Goal: Find specific page/section: Find specific page/section

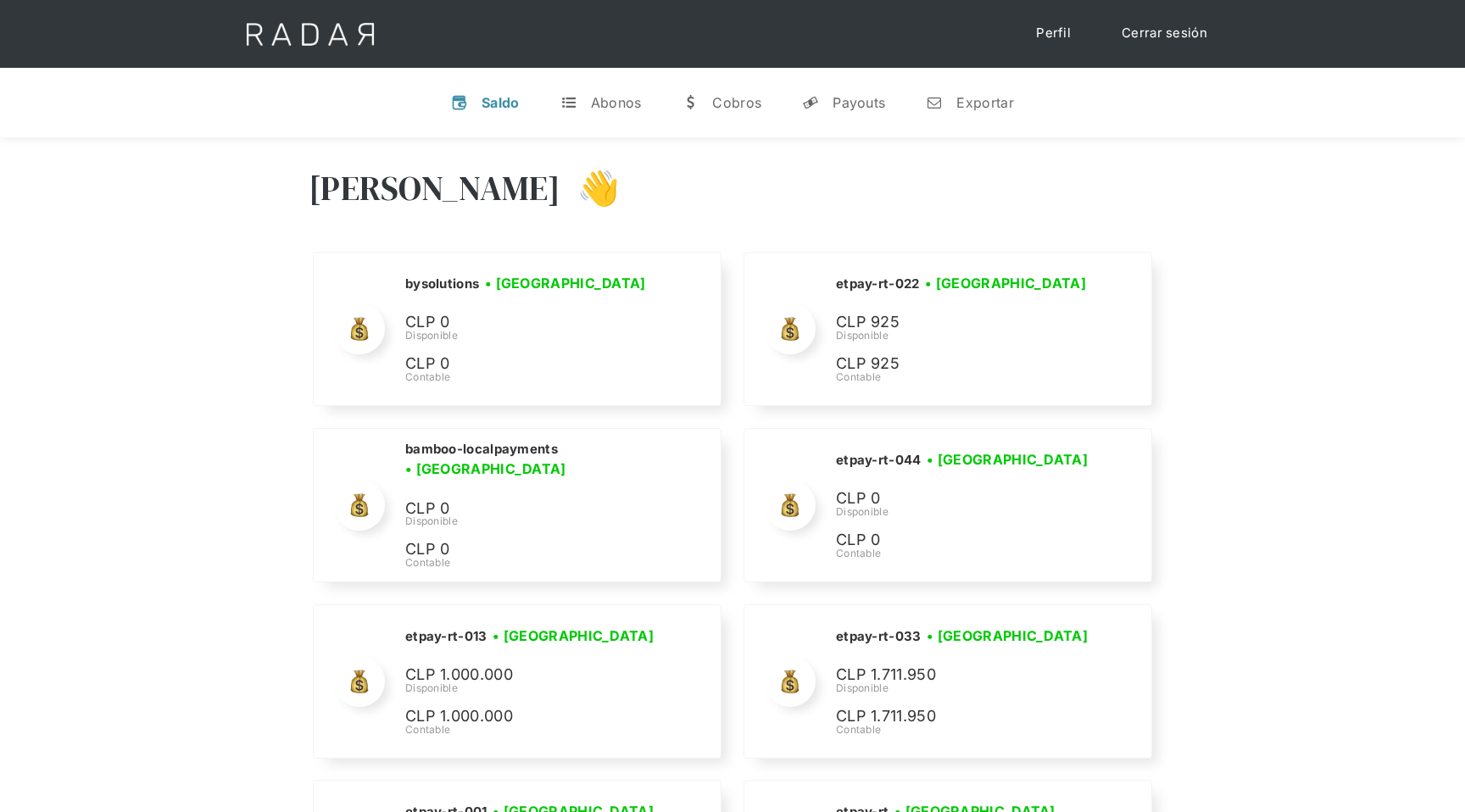
scroll to position [7783, 0]
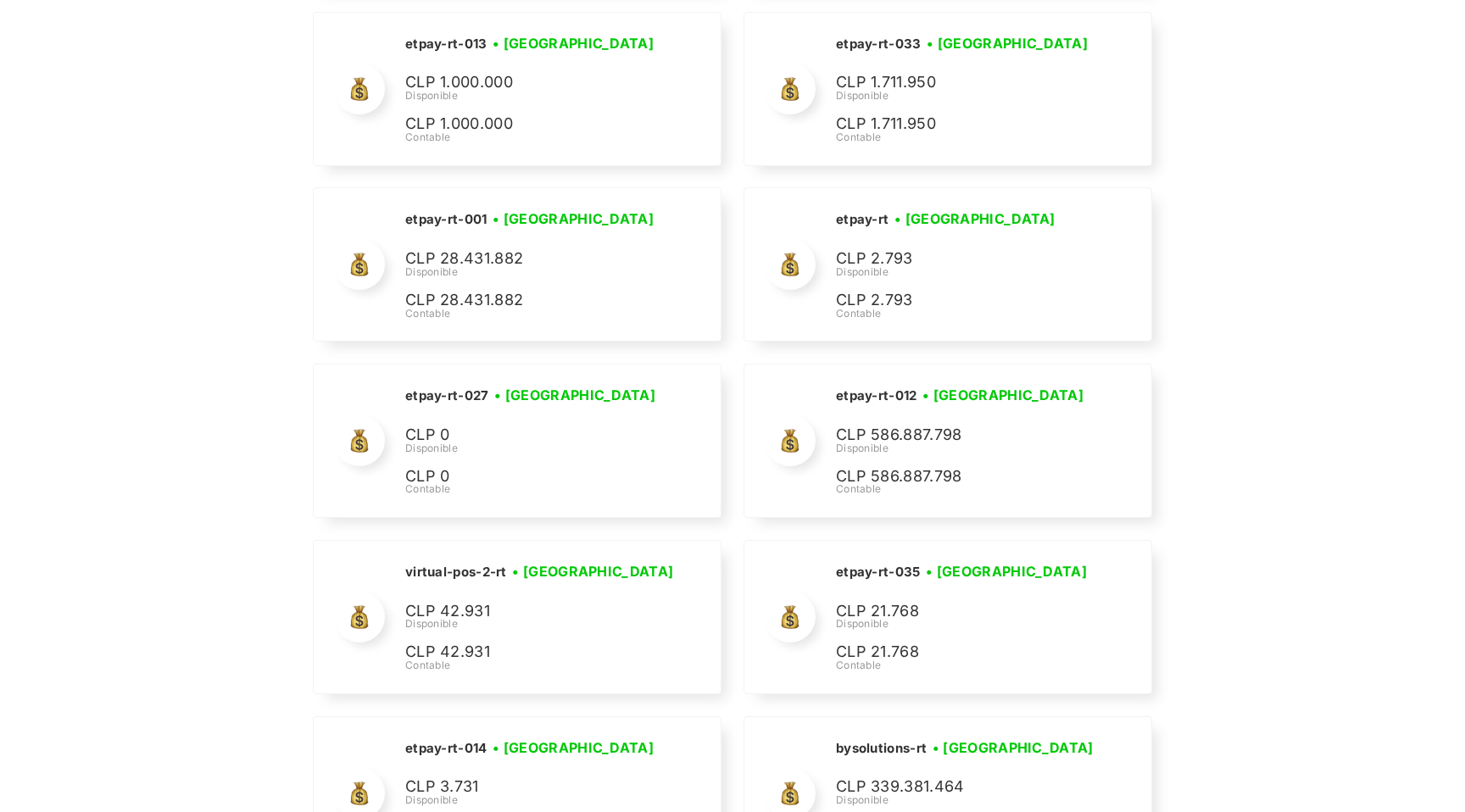
scroll to position [0, 0]
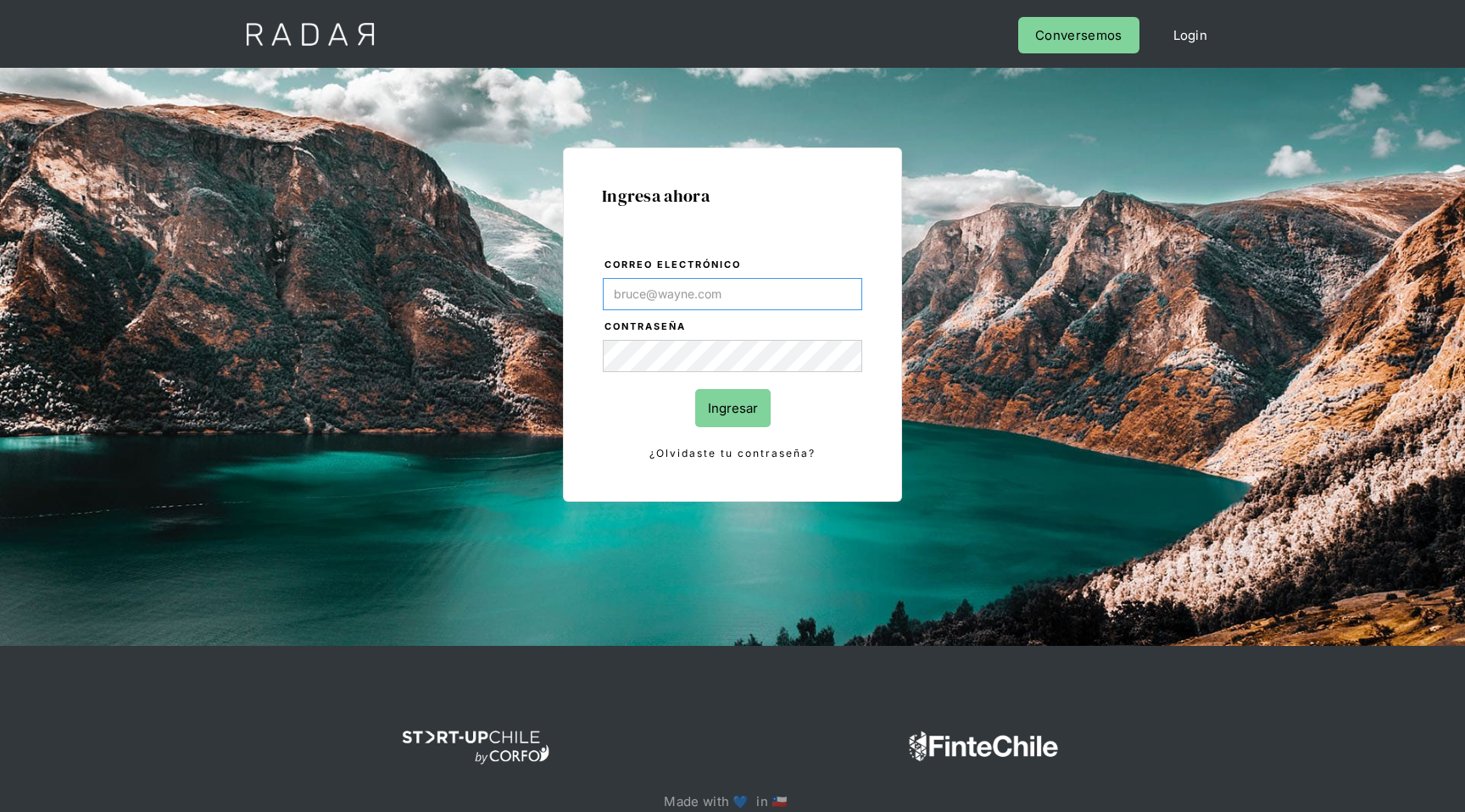
type input "[EMAIL_ADDRESS][DOMAIN_NAME]"
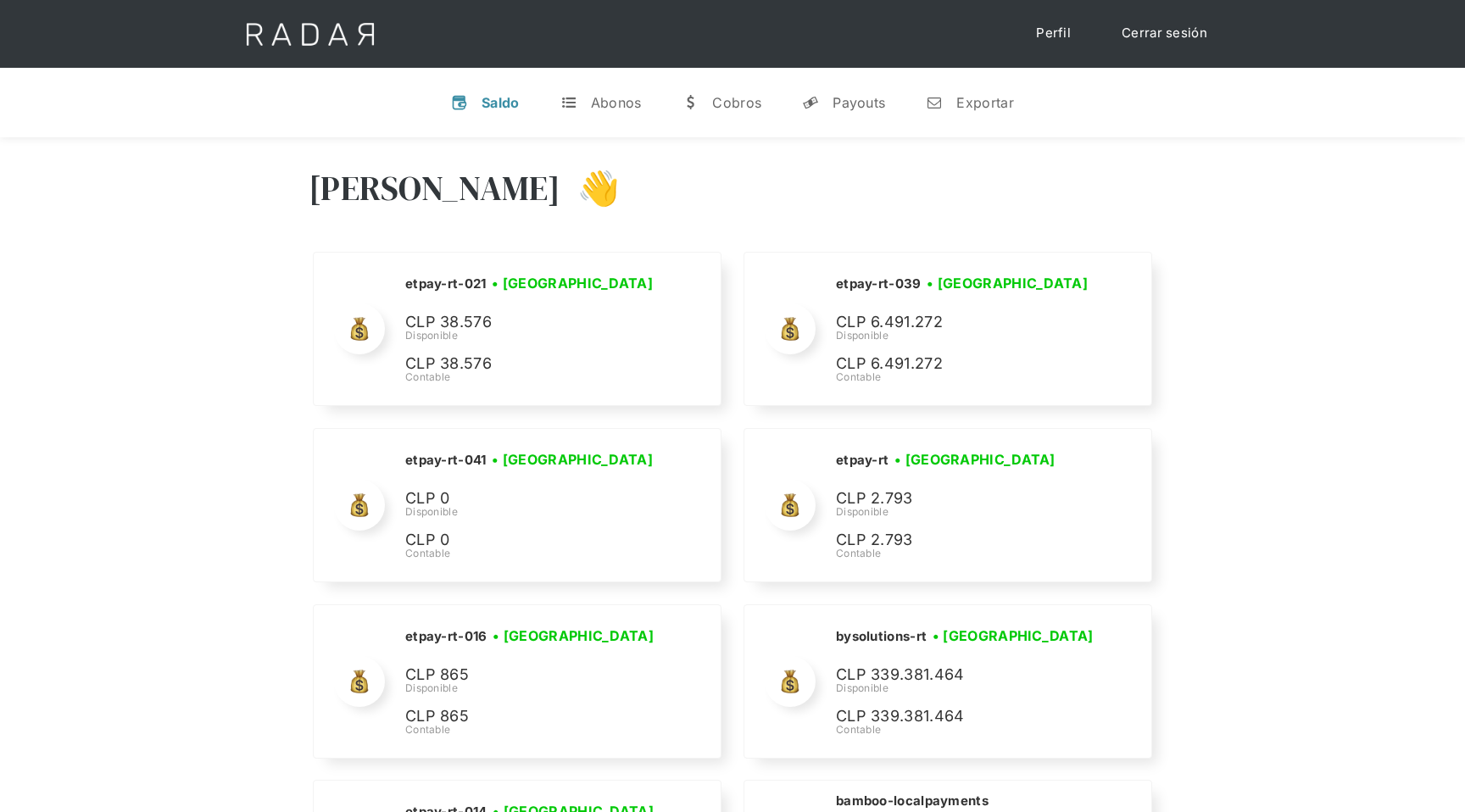
scroll to position [4807, 0]
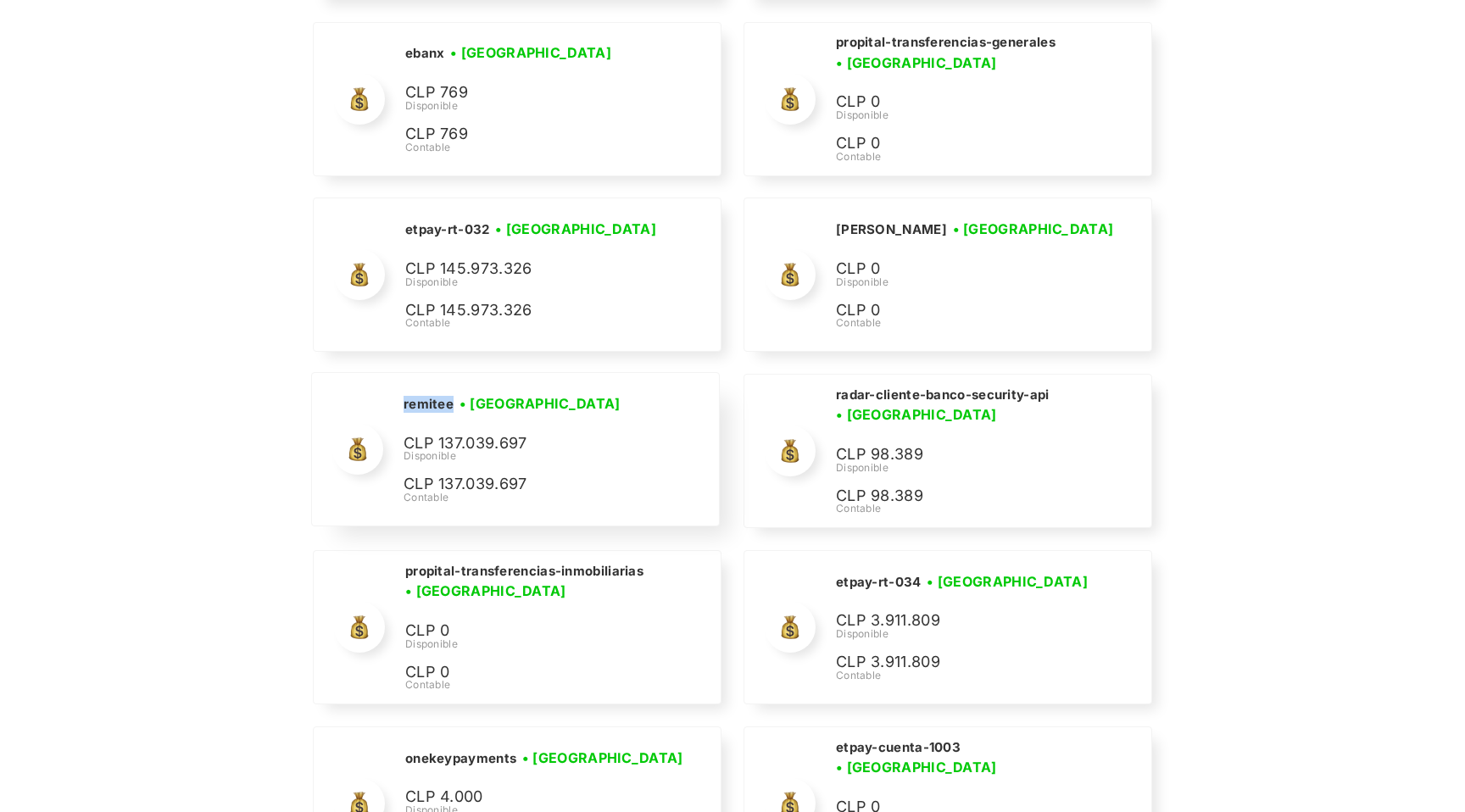
drag, startPoint x: 403, startPoint y: 408, endPoint x: 453, endPoint y: 408, distance: 50.0
click at [453, 408] on div "remitee • [GEOGRAPHIC_DATA] • Desconectada" at bounding box center [530, 403] width 254 height 21
copy h2 "remitee"
